Goal: Task Accomplishment & Management: Use online tool/utility

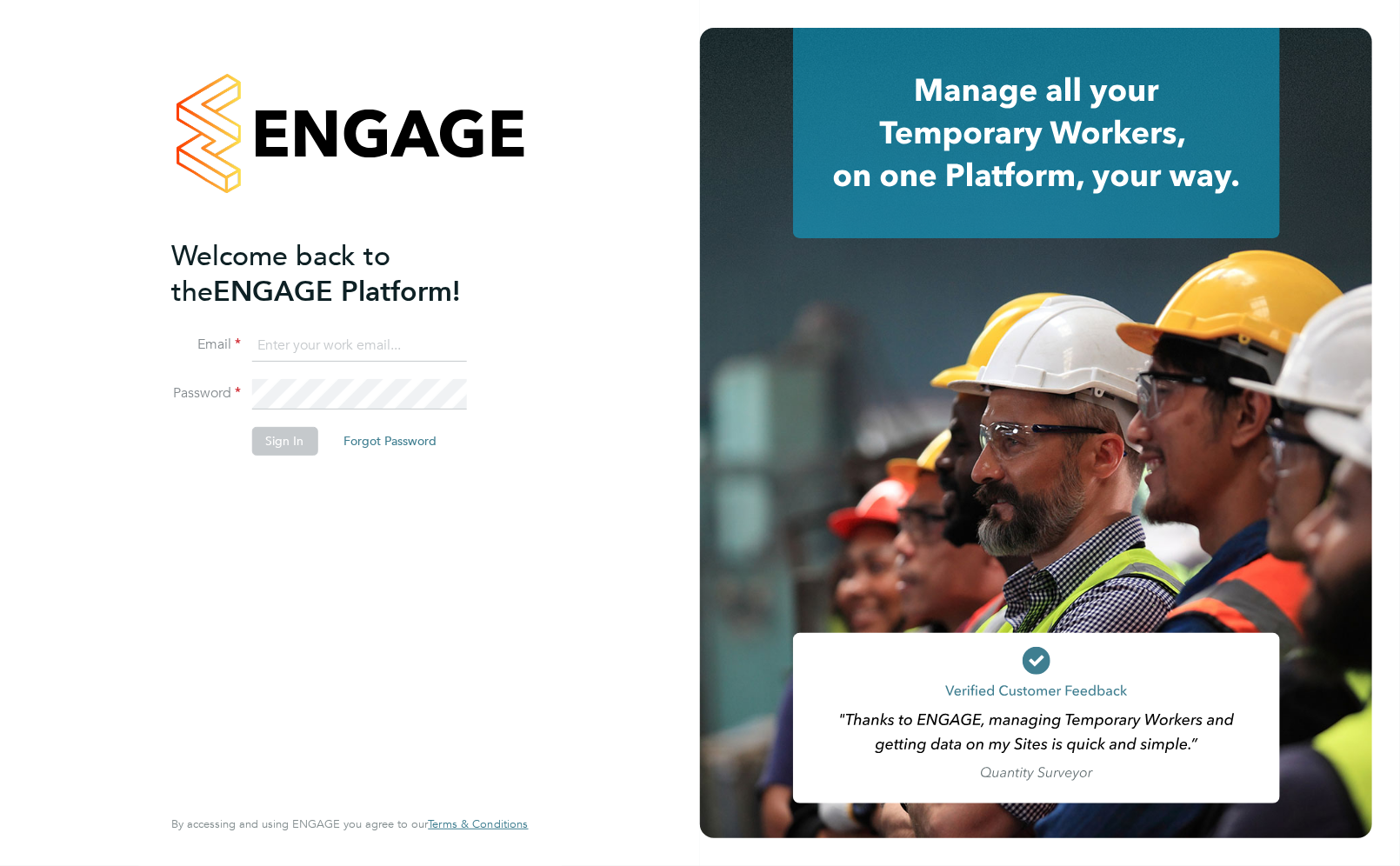
type input "[PERSON_NAME][EMAIL_ADDRESS][PERSON_NAME][DOMAIN_NAME]"
click at [300, 448] on button "Sign In" at bounding box center [284, 440] width 66 height 28
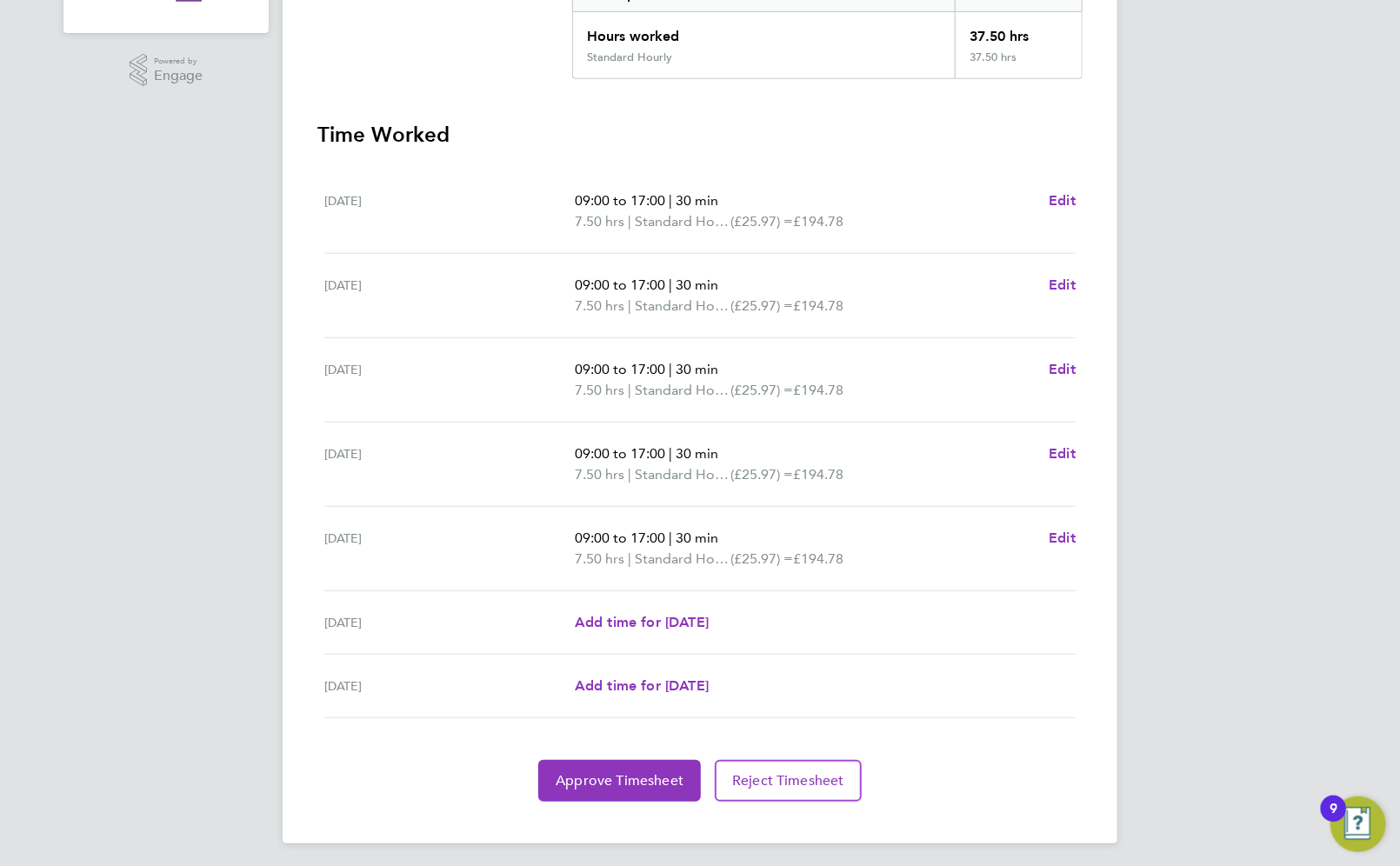
scroll to position [402, 0]
click at [583, 772] on span "Approve Timesheet" at bounding box center [620, 778] width 128 height 17
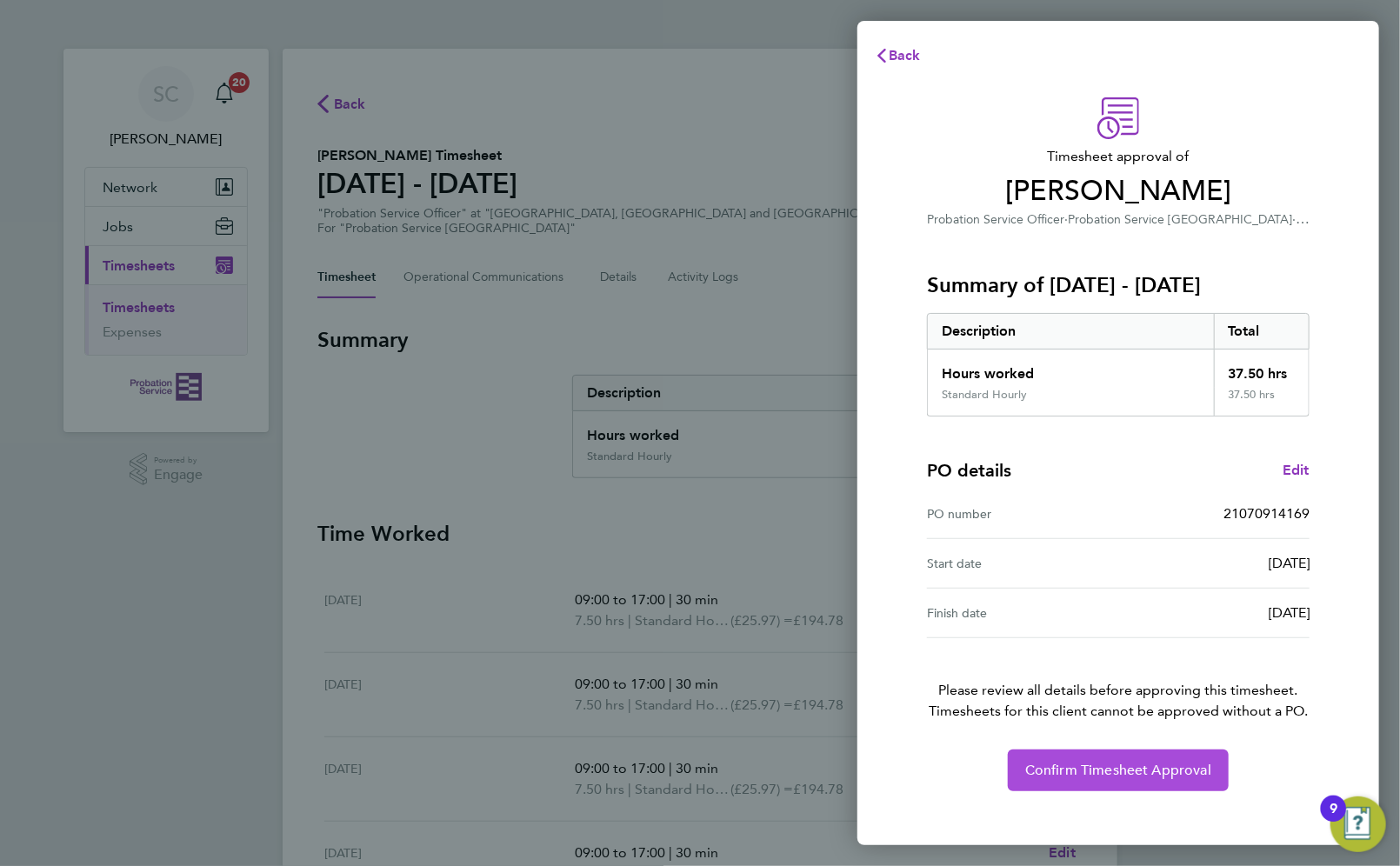
click at [1055, 768] on span "Confirm Timesheet Approval" at bounding box center [1119, 770] width 187 height 17
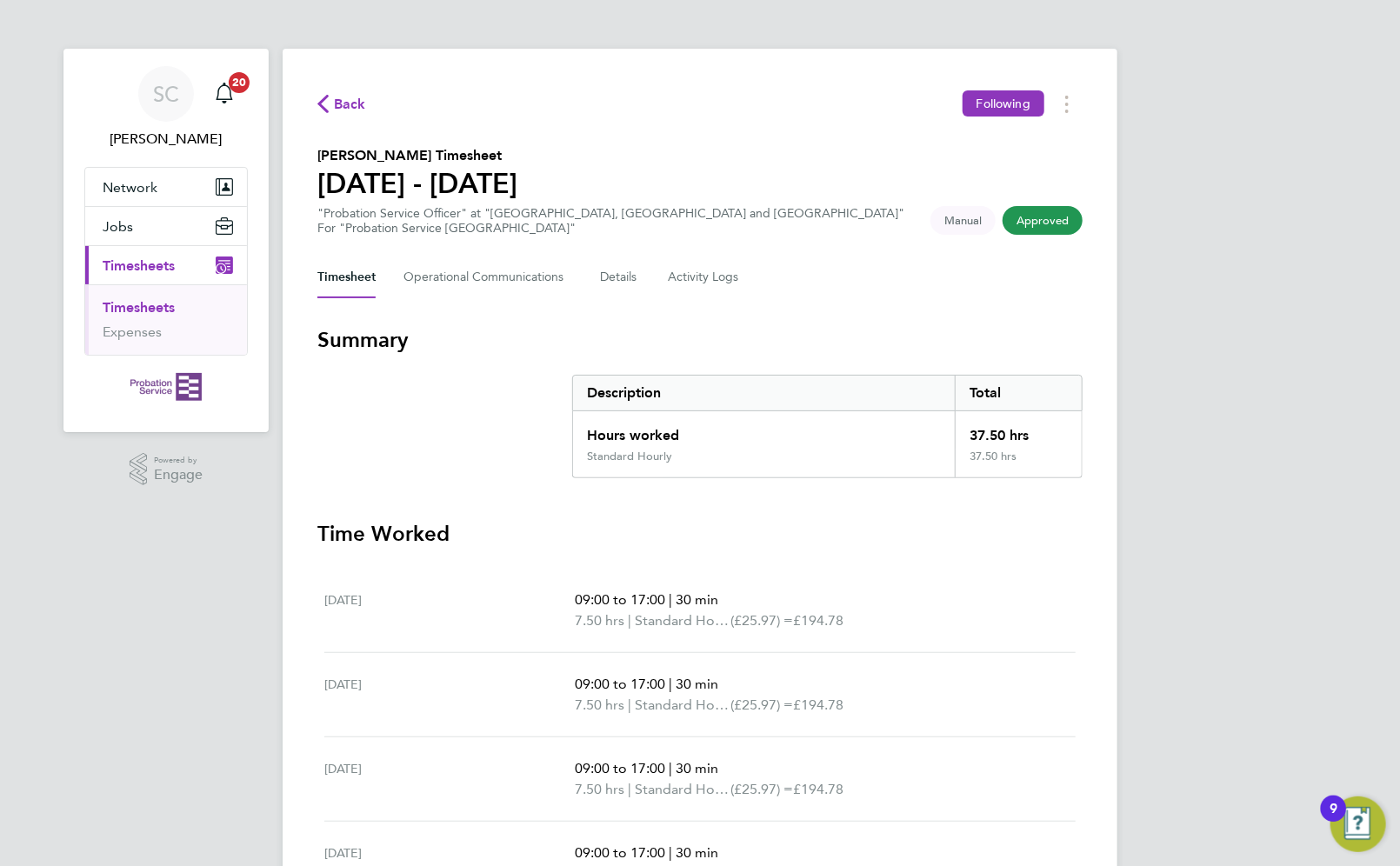
click at [1179, 420] on div "SC Sharon Clarke Notifications 20 Applications: Network Sites Jobs Placements C…" at bounding box center [700, 593] width 1400 height 1188
